Goal: Communication & Community: Answer question/provide support

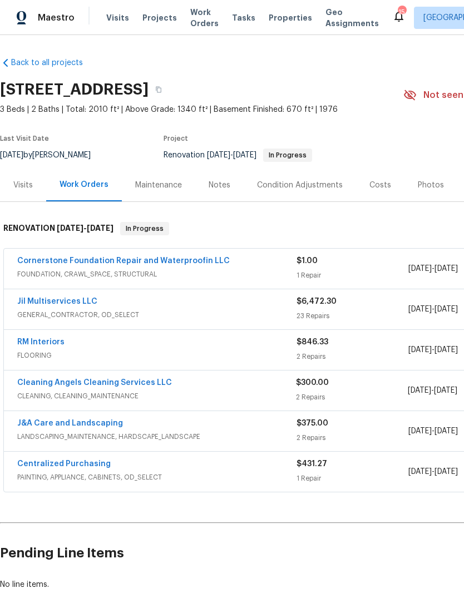
click at [131, 264] on link "Cornerstone Foundation Repair and Waterproofin LLC" at bounding box center [123, 261] width 212 height 8
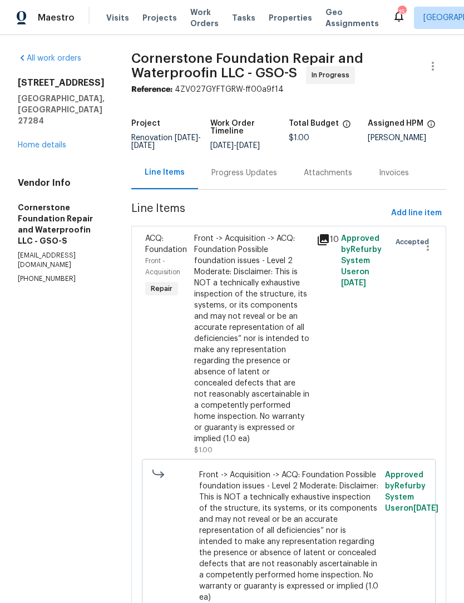
click at [211, 176] on div "Progress Updates" at bounding box center [244, 172] width 66 height 11
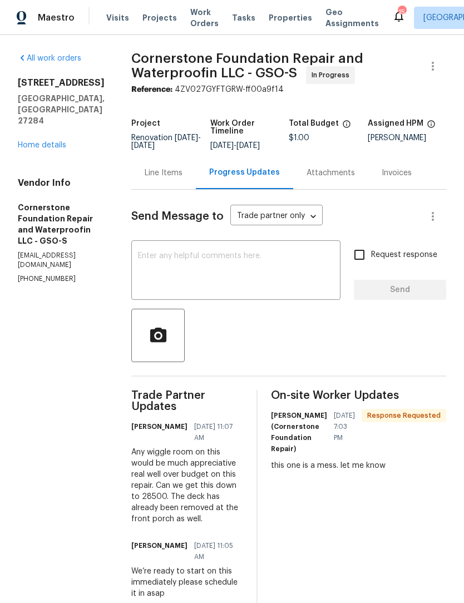
click at [139, 276] on textarea at bounding box center [236, 271] width 196 height 39
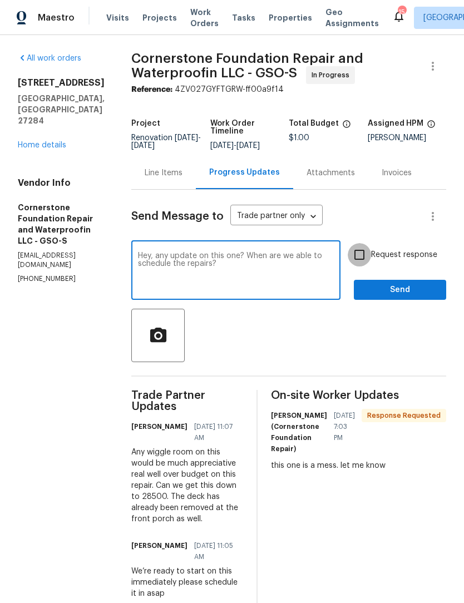
type textarea "Hey, any update on this one? When are we able to schedule the repairs?"
click at [370, 261] on input "Request response" at bounding box center [359, 254] width 23 height 23
checkbox input "true"
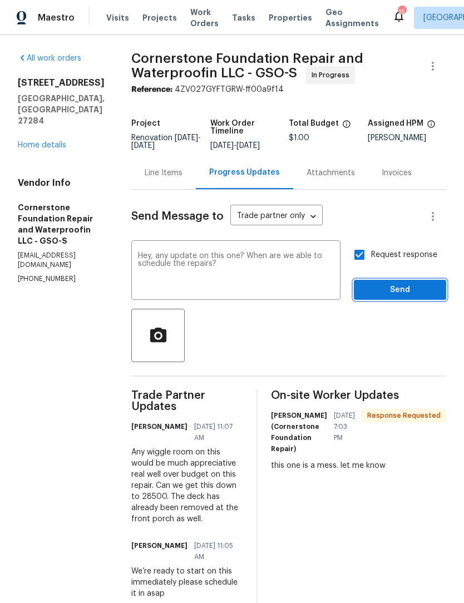
click at [393, 290] on span "Send" at bounding box center [400, 290] width 75 height 14
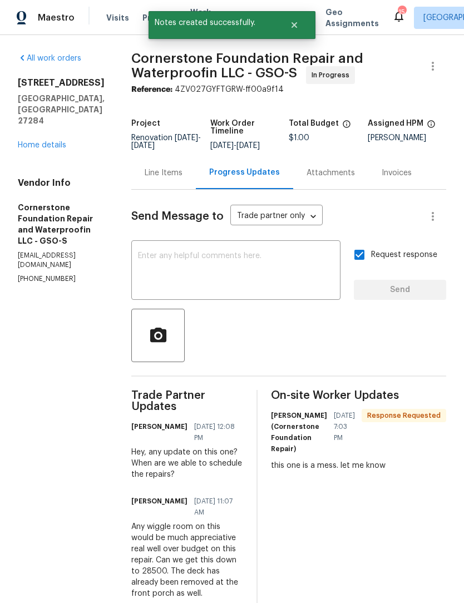
click at [40, 149] on link "Home details" at bounding box center [42, 145] width 48 height 8
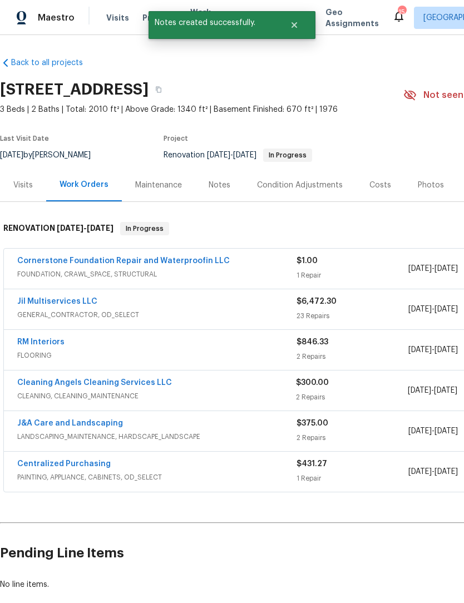
click at [68, 303] on link "Jil Multiservices LLC" at bounding box center [57, 302] width 80 height 8
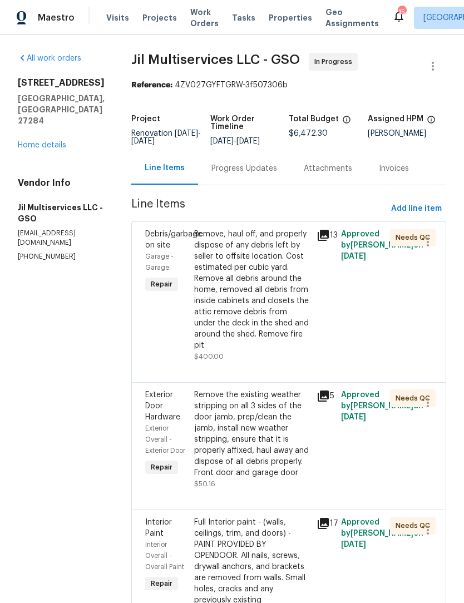
click at [44, 141] on link "Home details" at bounding box center [42, 145] width 48 height 8
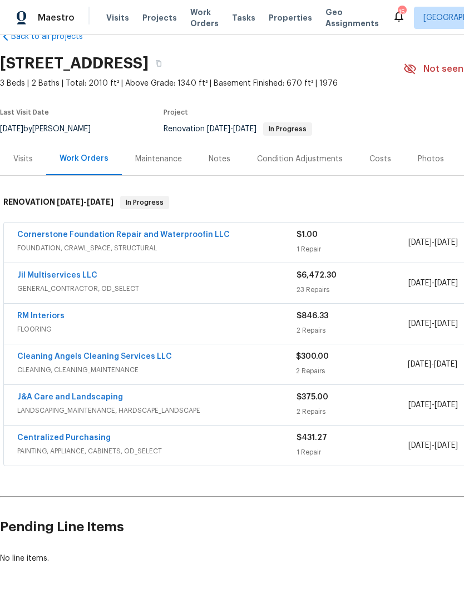
scroll to position [26, 0]
click at [35, 319] on link "RM Interiors" at bounding box center [40, 317] width 47 height 8
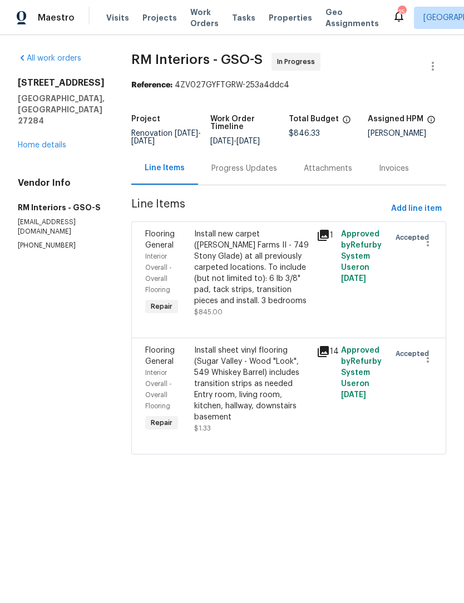
click at [320, 352] on icon at bounding box center [323, 351] width 11 height 11
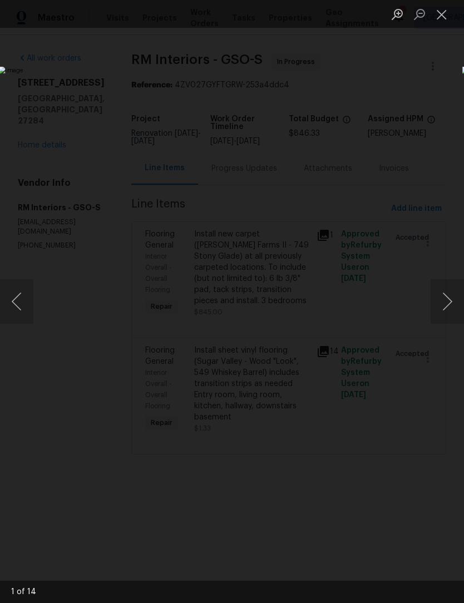
click at [449, 310] on button "Next image" at bounding box center [446, 301] width 33 height 44
click at [451, 302] on button "Next image" at bounding box center [446, 301] width 33 height 44
click at [447, 304] on button "Next image" at bounding box center [446, 301] width 33 height 44
click at [444, 17] on button "Close lightbox" at bounding box center [441, 13] width 22 height 19
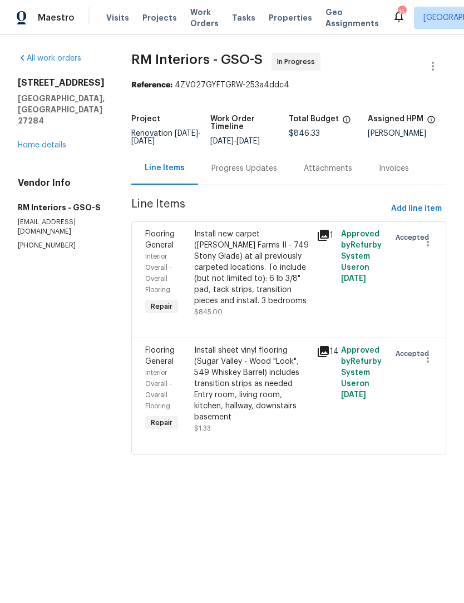
click at [259, 403] on div "Install sheet vinyl flooring (Sugar Valley - Wood "Look", 549 Whiskey Barrel) i…" at bounding box center [252, 384] width 116 height 78
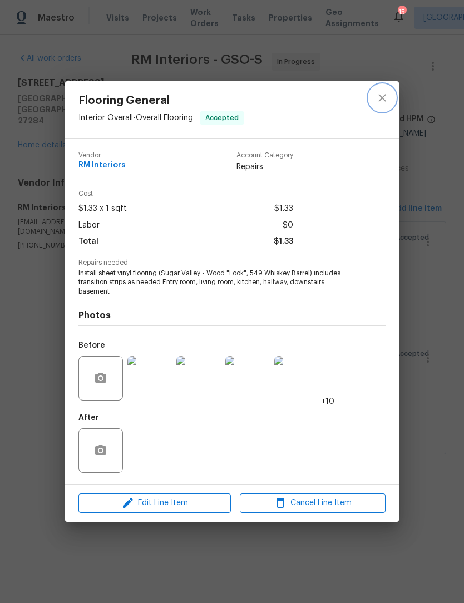
click at [385, 98] on icon "close" at bounding box center [381, 97] width 13 height 13
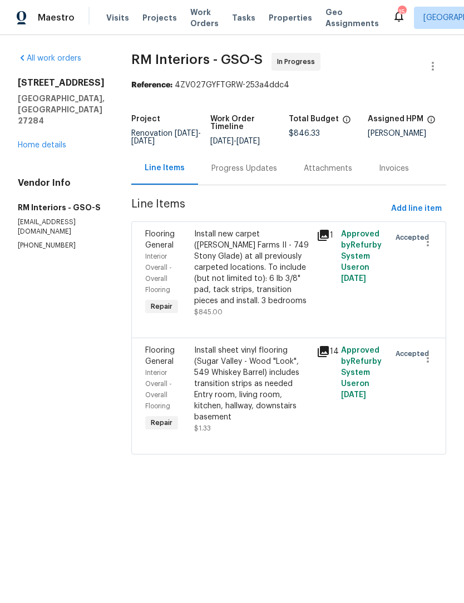
click at [51, 141] on link "Home details" at bounding box center [42, 145] width 48 height 8
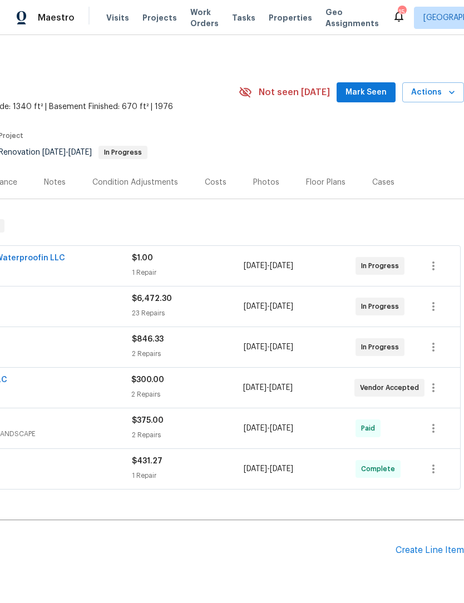
scroll to position [3, 165]
click at [361, 94] on span "Mark Seen" at bounding box center [365, 93] width 41 height 14
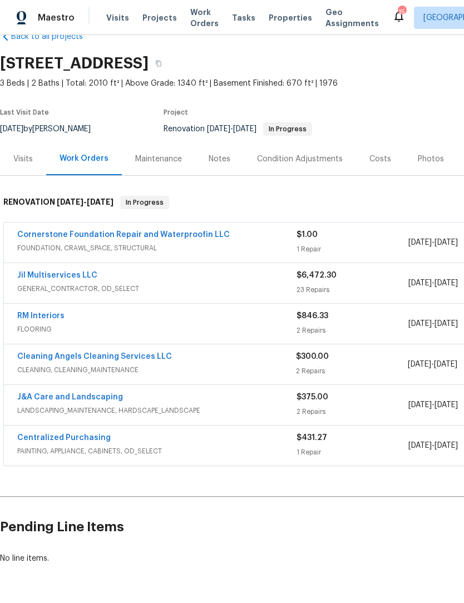
scroll to position [26, 0]
click at [223, 160] on div "Notes" at bounding box center [220, 159] width 22 height 11
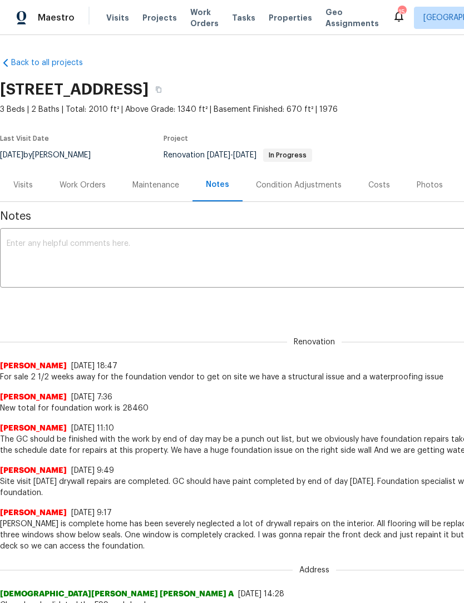
click at [43, 248] on textarea at bounding box center [314, 259] width 615 height 39
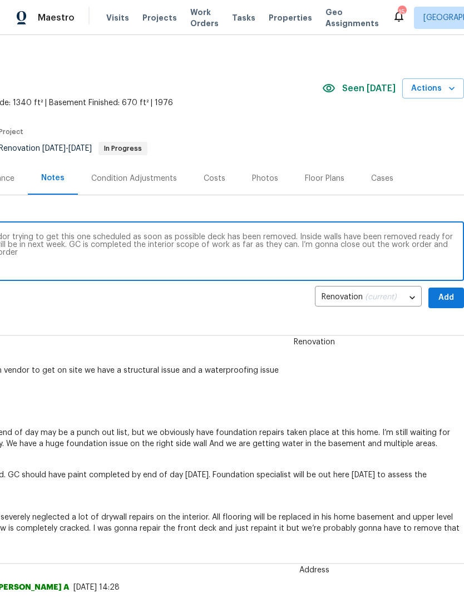
scroll to position [7, 165]
type textarea "I just followed up with the foundation vendor trying to get this one scheduled …"
click at [452, 294] on span "Add" at bounding box center [446, 298] width 18 height 14
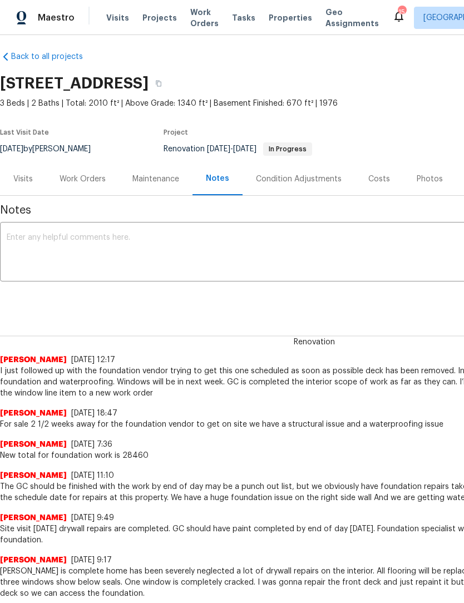
scroll to position [6, 0]
click at [28, 367] on span "I just followed up with the foundation vendor trying to get this one scheduled …" at bounding box center [314, 381] width 628 height 33
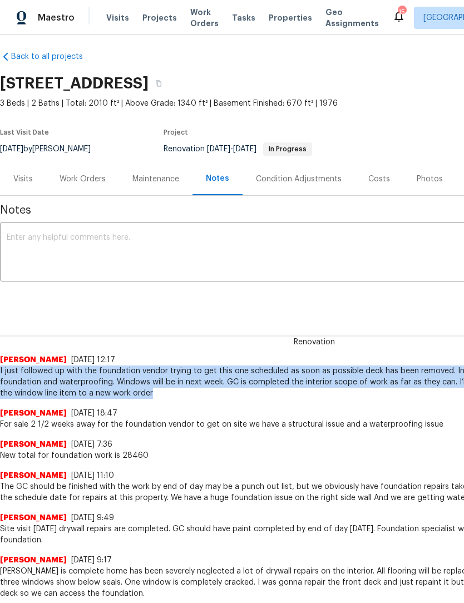
copy span "I just followed up with the foundation vendor trying to get this one scheduled …"
